Goal: Information Seeking & Learning: Learn about a topic

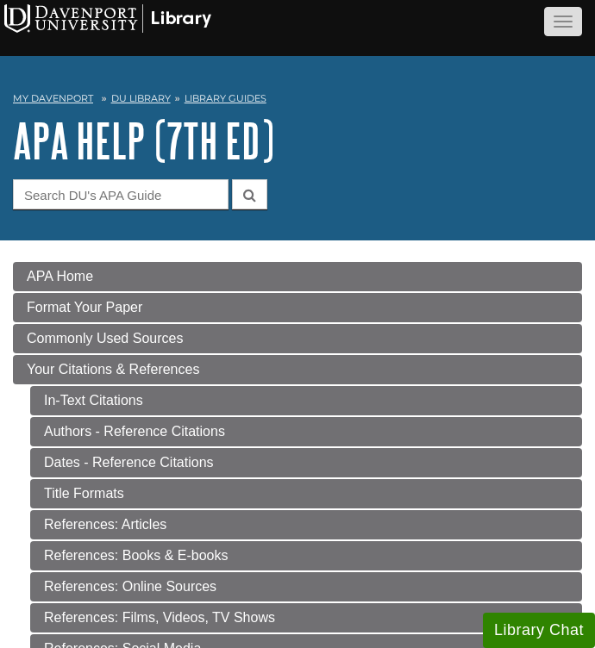
click at [570, 19] on button "button" at bounding box center [563, 21] width 38 height 29
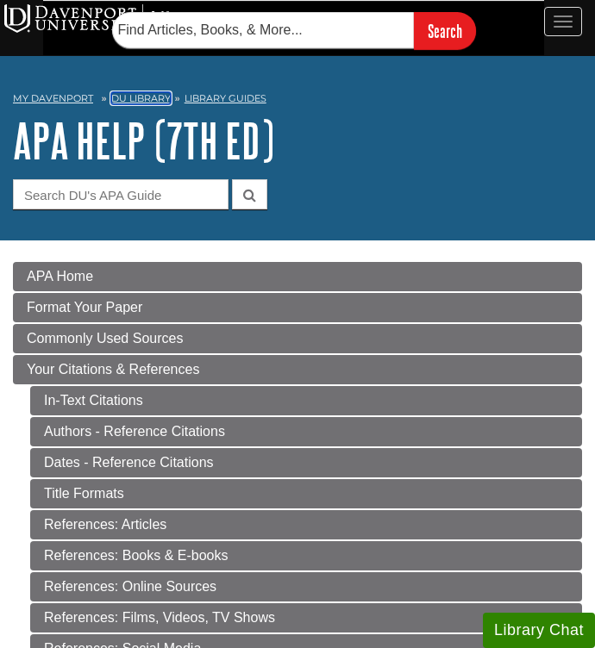
click at [156, 101] on link "DU Library" at bounding box center [140, 98] width 59 height 12
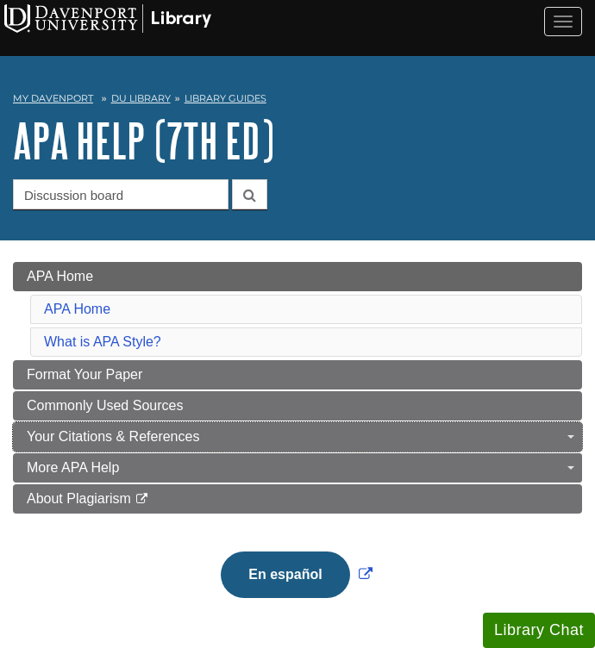
click at [141, 433] on span "Your Citations & References" at bounding box center [113, 436] width 172 height 15
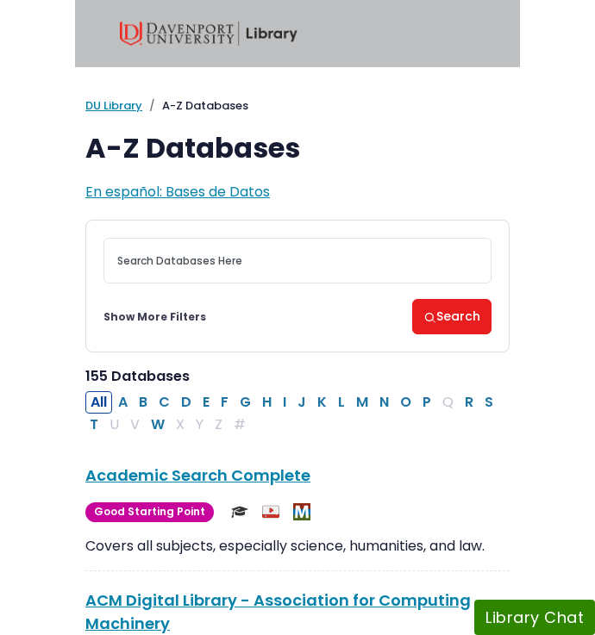
click at [171, 401] on button "C" at bounding box center [164, 402] width 22 height 22
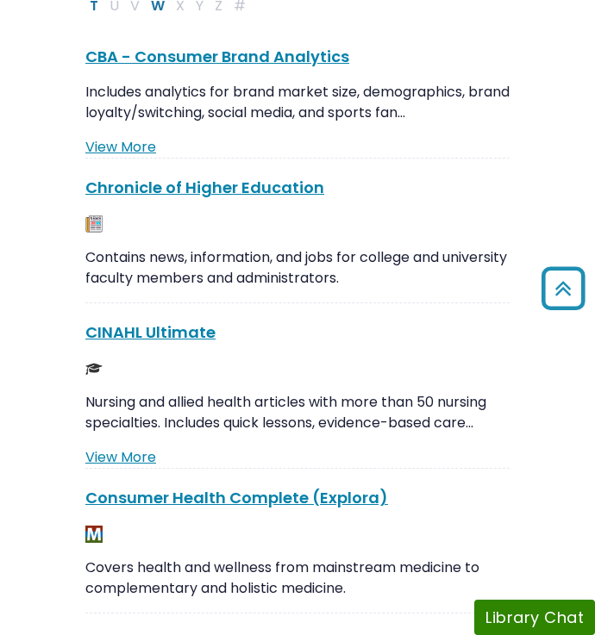
scroll to position [421, 0]
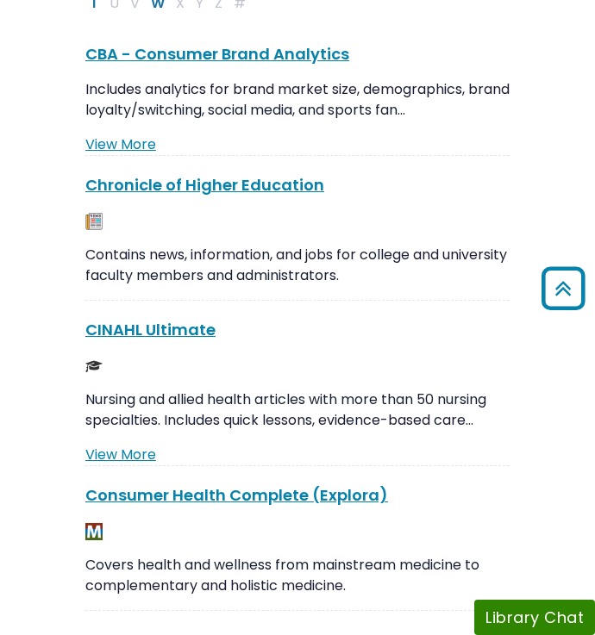
click at [139, 334] on link "CINAHL Ultimate This link opens in a new window" at bounding box center [150, 330] width 130 height 22
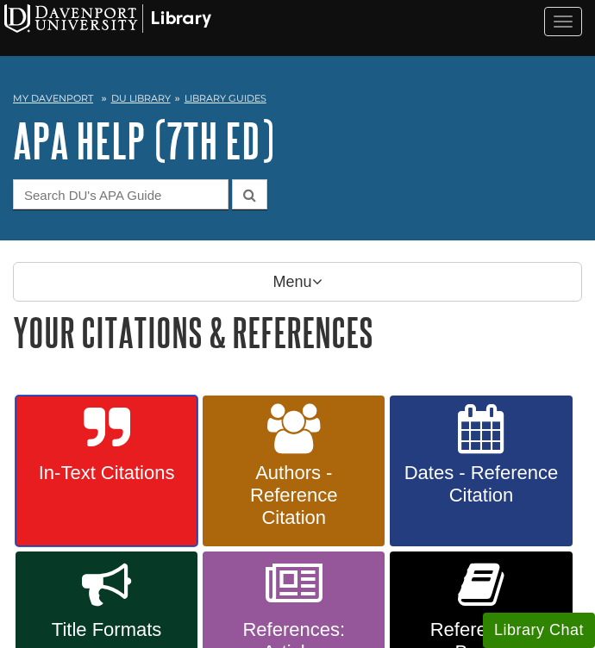
click at [137, 455] on link "In-Text Citations" at bounding box center [107, 472] width 182 height 152
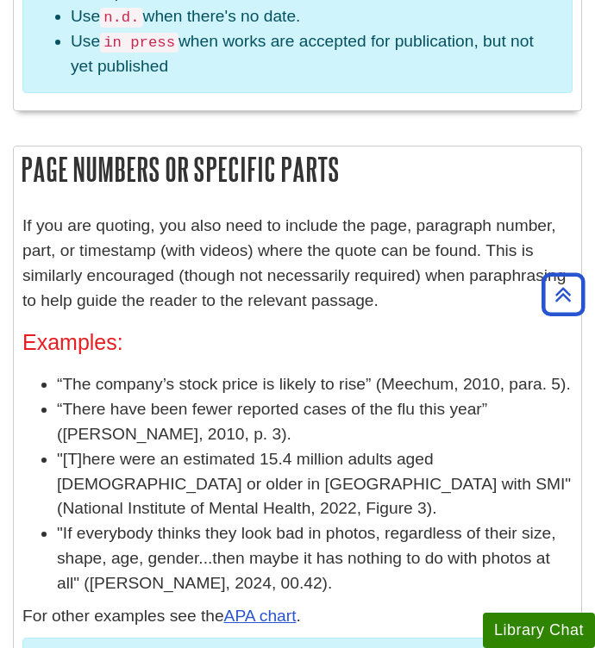
scroll to position [3074, 0]
